Goal: Task Accomplishment & Management: Manage account settings

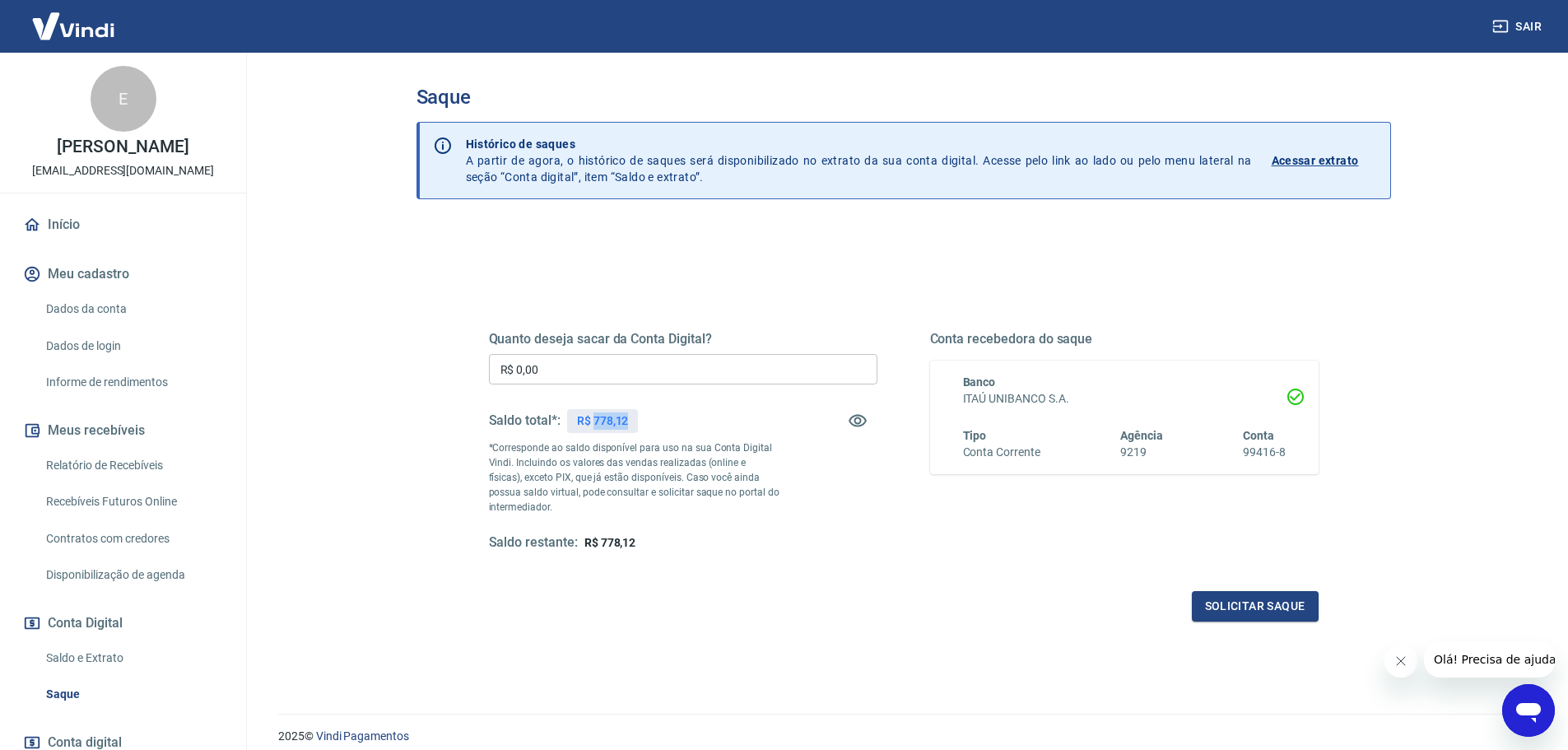
drag, startPoint x: 593, startPoint y: 418, endPoint x: 631, endPoint y: 418, distance: 38.0
click at [633, 418] on div "R$ 778,12" at bounding box center [602, 421] width 71 height 24
copy p "778,12"
drag, startPoint x: 568, startPoint y: 379, endPoint x: 484, endPoint y: 366, distance: 85.0
click at [484, 366] on div "Quanto deseja sacar da Conta Digital? R$ 0,00 ​ Saldo total*: R$ 778,12 *Corres…" at bounding box center [904, 450] width 869 height 383
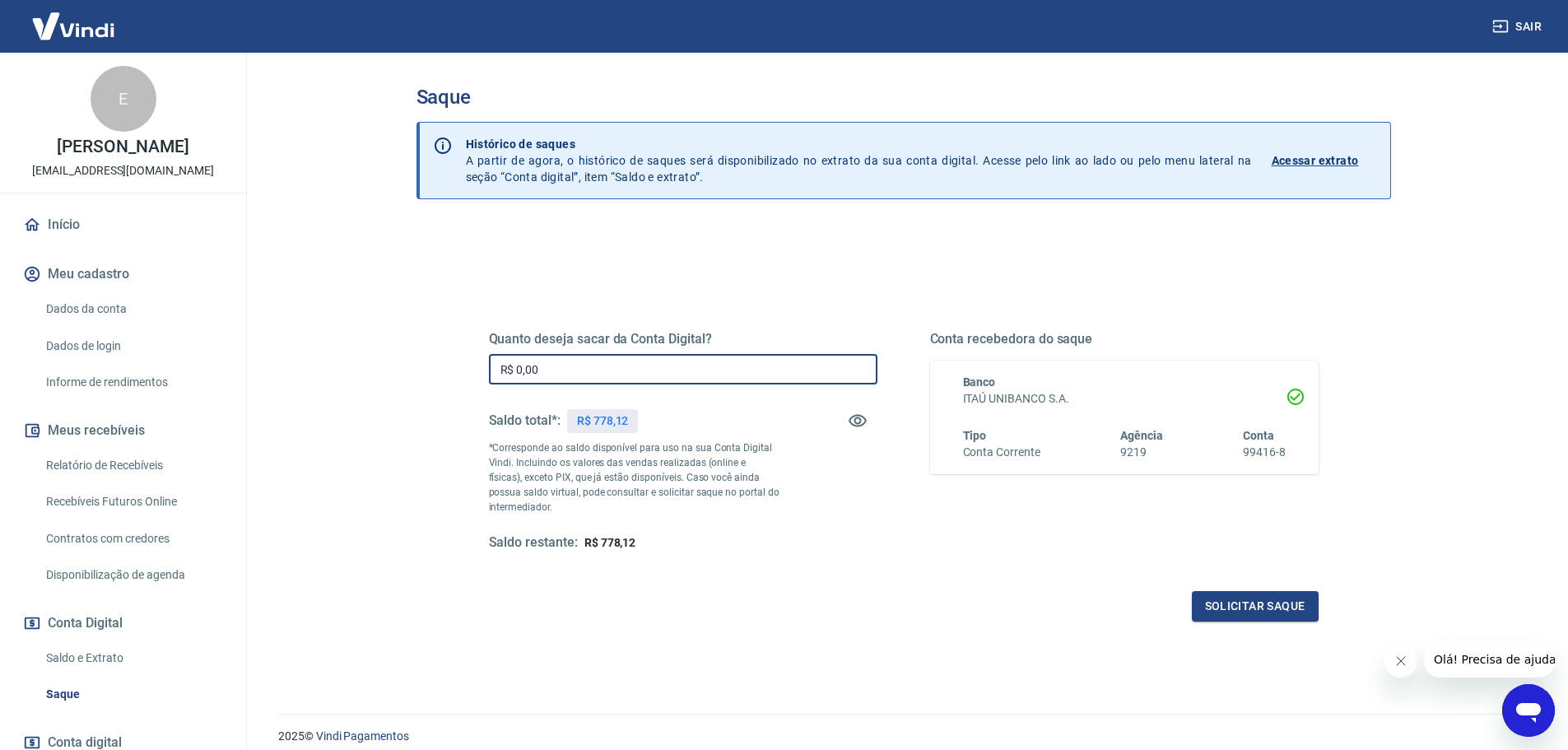
paste input "778,12"
type input "R$ 778,12"
click at [904, 547] on div "Quanto deseja sacar da Conta Digital? R$ 778,12 ​ Saldo total*: R$ 778,12 *Corr…" at bounding box center [903, 441] width 829 height 221
click at [1269, 591] on button "Solicitar saque" at bounding box center [1255, 606] width 127 height 31
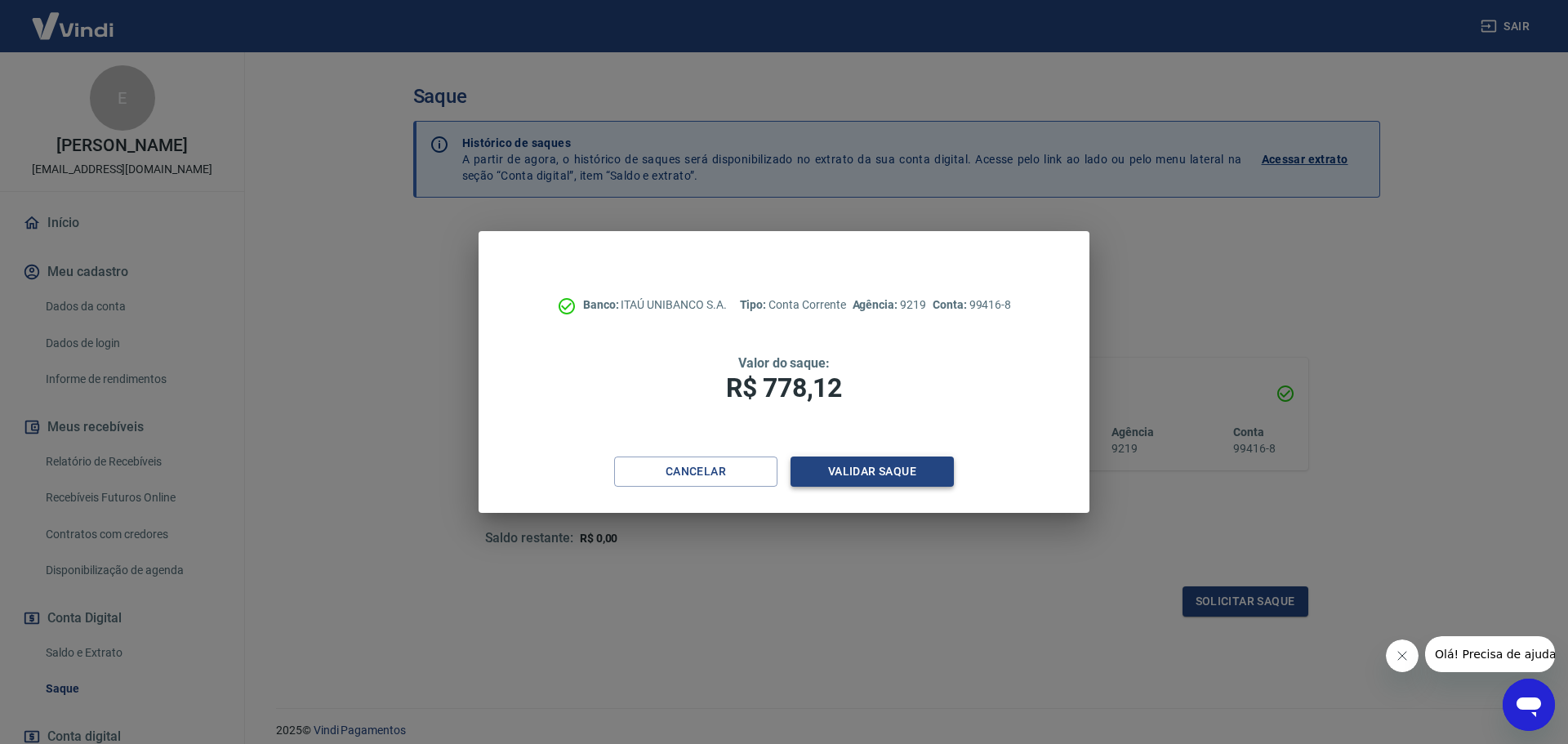
click at [859, 479] on button "Validar saque" at bounding box center [873, 471] width 164 height 30
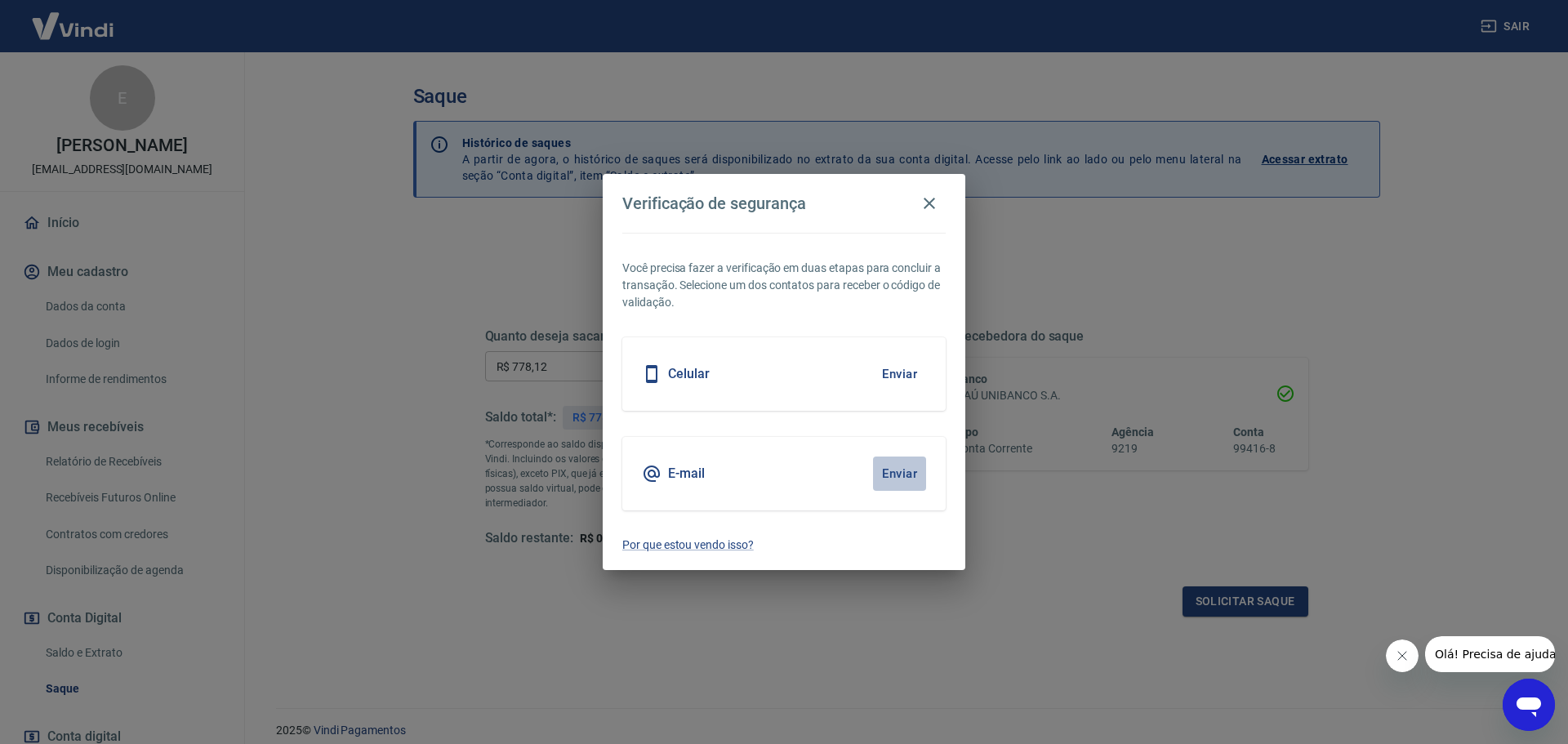
click at [888, 470] on button "Enviar" at bounding box center [899, 473] width 53 height 34
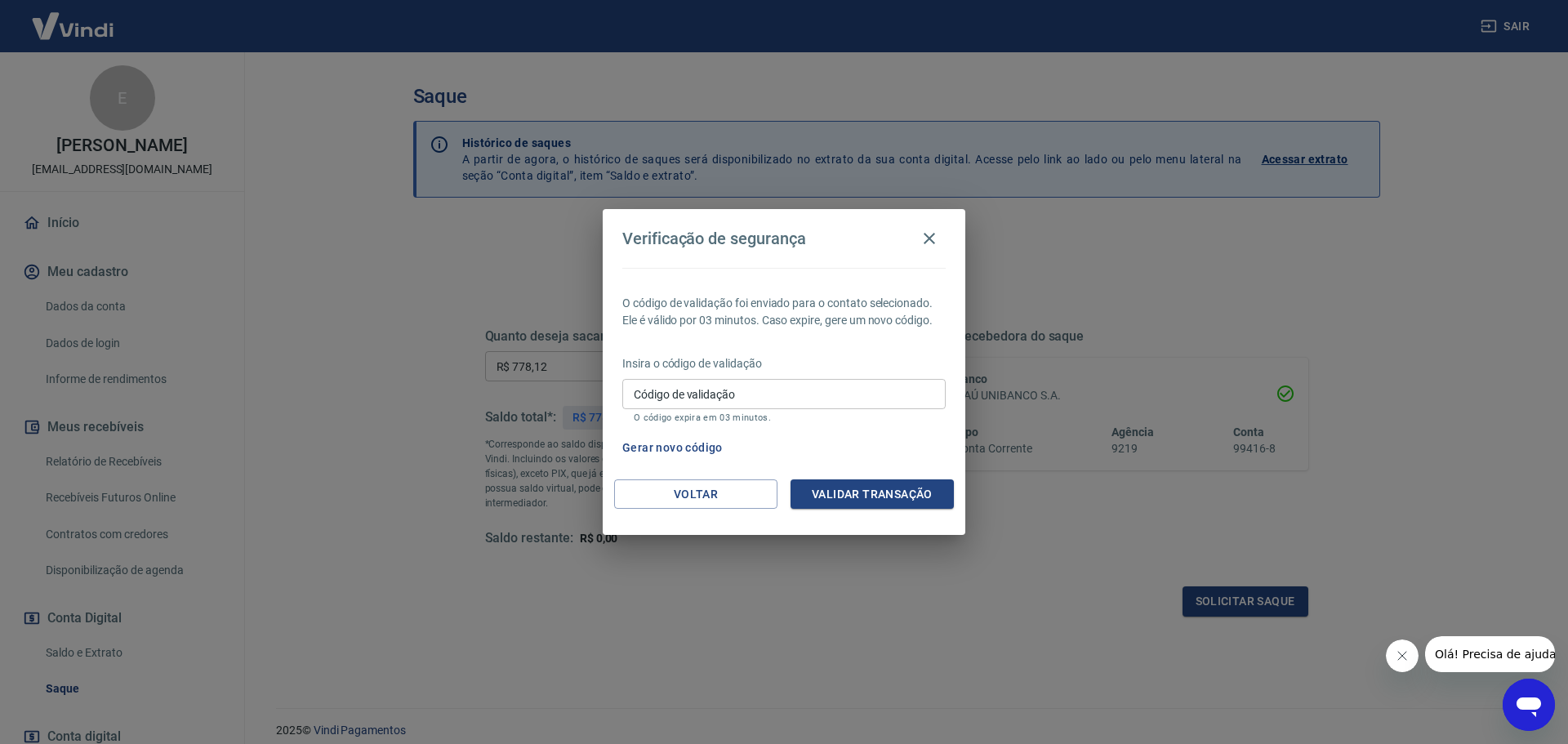
click at [838, 395] on input "Código de validação" at bounding box center [784, 394] width 324 height 30
type input "297778"
click at [853, 495] on button "Validar transação" at bounding box center [873, 494] width 164 height 30
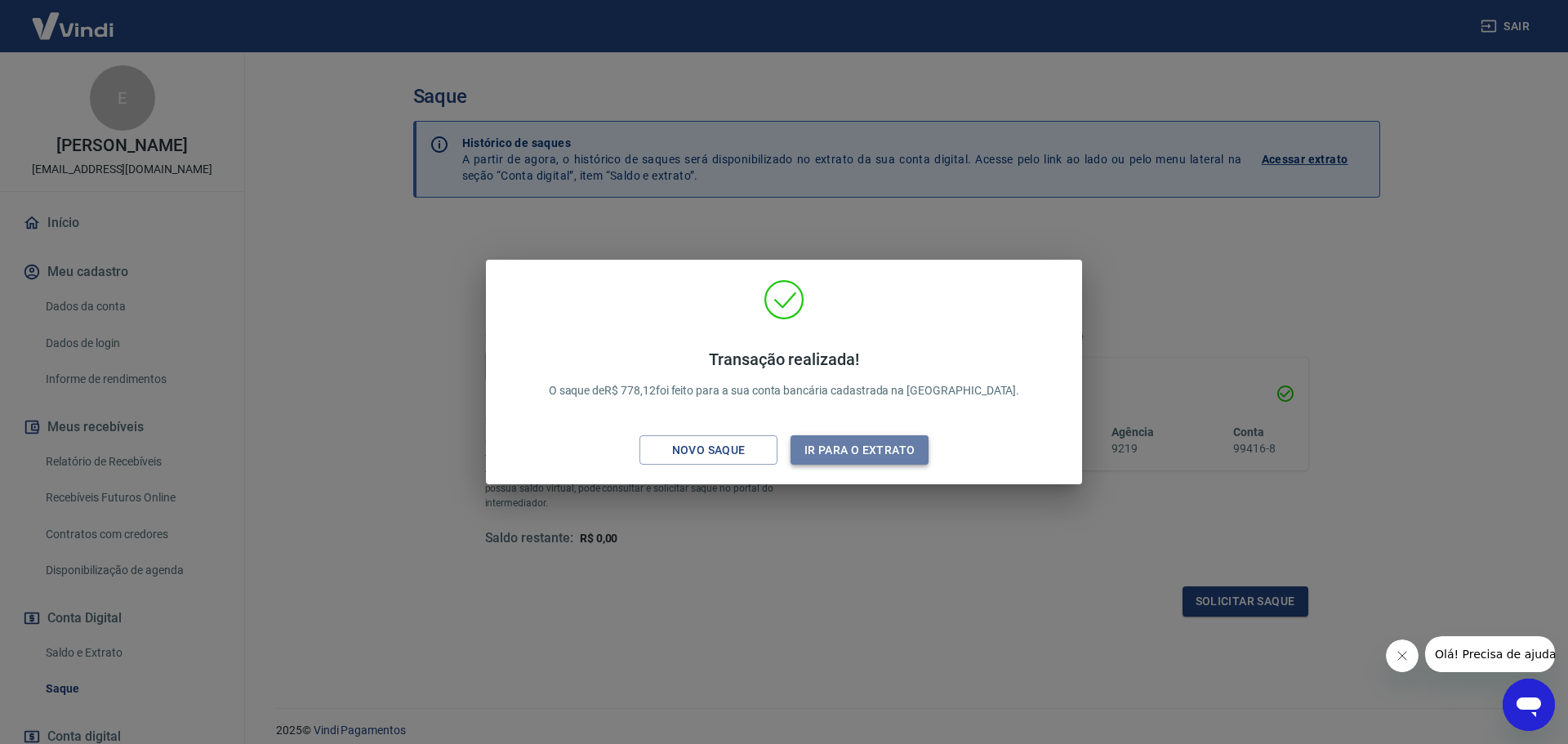
click at [807, 451] on button "Ir para o extrato" at bounding box center [860, 450] width 138 height 30
